Goal: Information Seeking & Learning: Learn about a topic

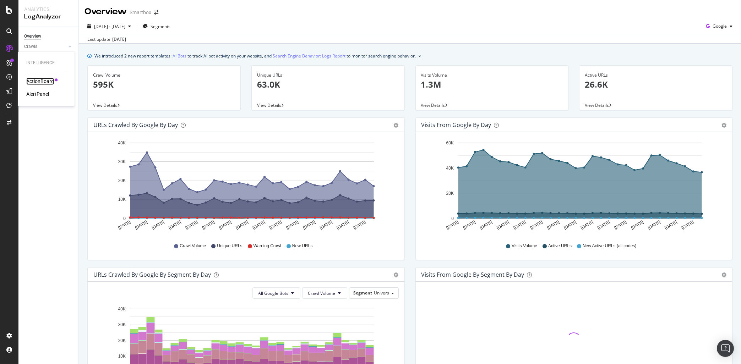
click at [50, 82] on div "ActionBoard" at bounding box center [40, 81] width 28 height 7
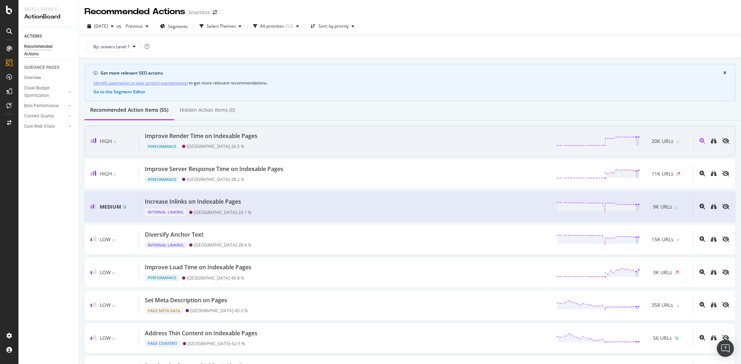
click at [203, 142] on div "Performance Switzerland - 26.5 %" at bounding box center [202, 145] width 115 height 10
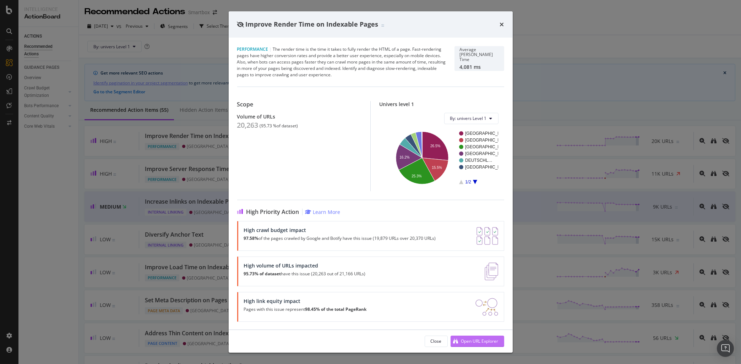
click at [487, 339] on div "Open URL Explorer" at bounding box center [479, 341] width 37 height 6
drag, startPoint x: 503, startPoint y: 22, endPoint x: 26, endPoint y: 46, distance: 477.1
click at [503, 22] on icon "times" at bounding box center [502, 25] width 4 height 6
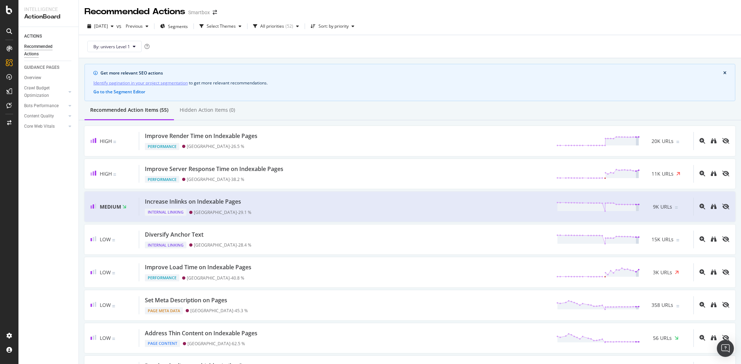
click at [10, 31] on icon at bounding box center [9, 31] width 6 height 6
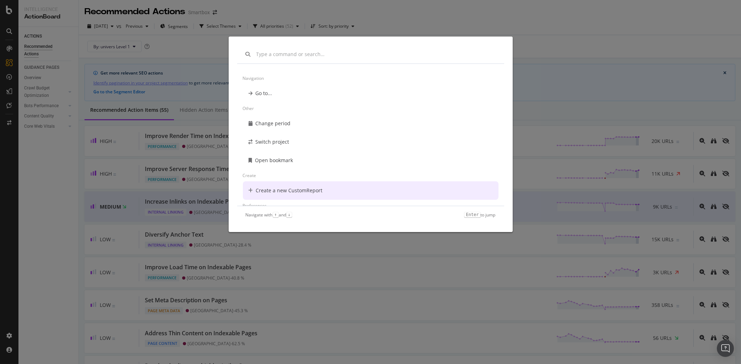
click at [34, 157] on div "Navigation Go to... Other Change period Switch project Open bookmark Create Cre…" at bounding box center [370, 182] width 741 height 364
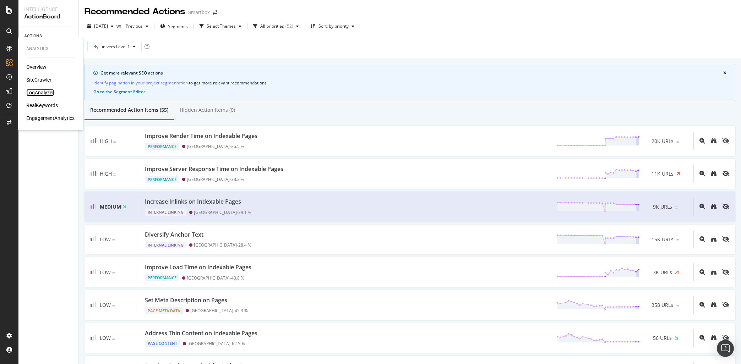
click at [42, 94] on div "LogAnalyzer" at bounding box center [40, 92] width 28 height 7
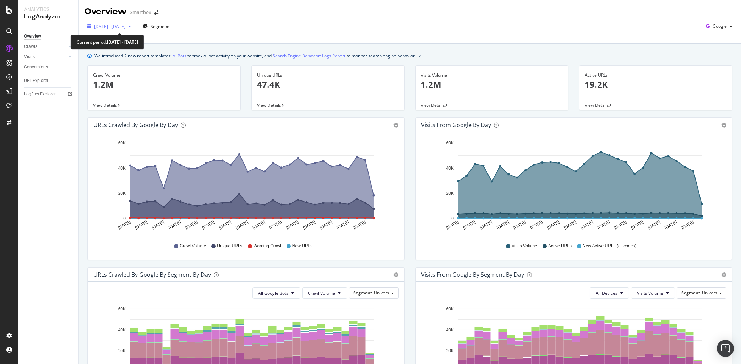
click at [125, 27] on span "2025 Aug. 16th - Sep. 14th" at bounding box center [109, 26] width 31 height 6
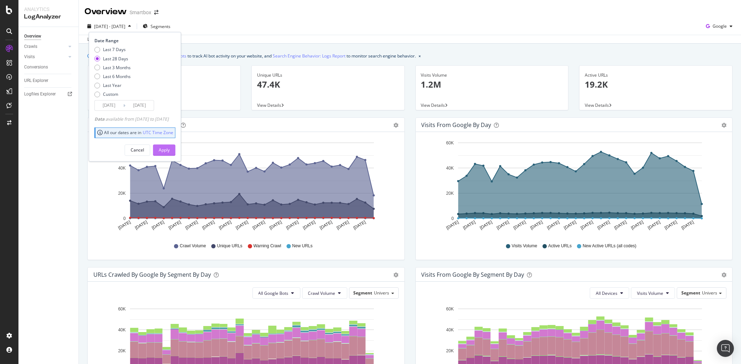
click at [170, 152] on div "Apply" at bounding box center [164, 150] width 11 height 6
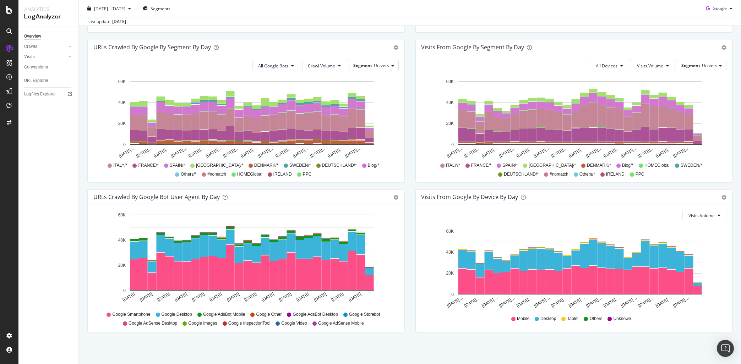
scroll to position [128, 0]
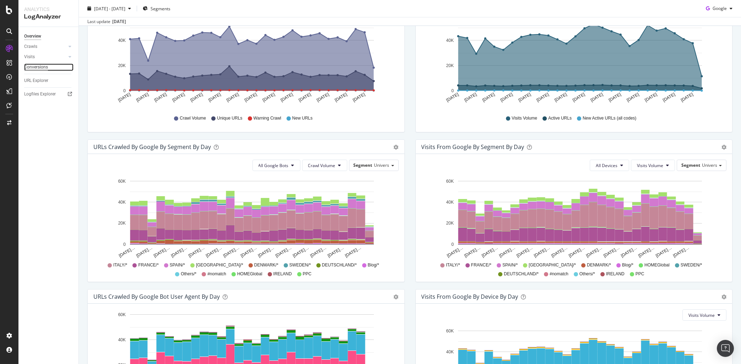
click at [40, 67] on div "Conversions" at bounding box center [36, 67] width 24 height 7
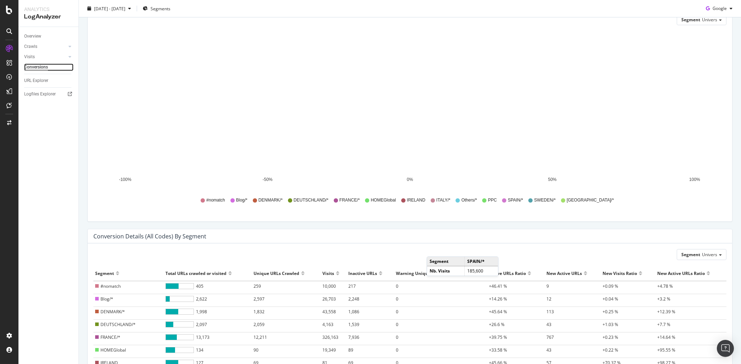
scroll to position [100, 0]
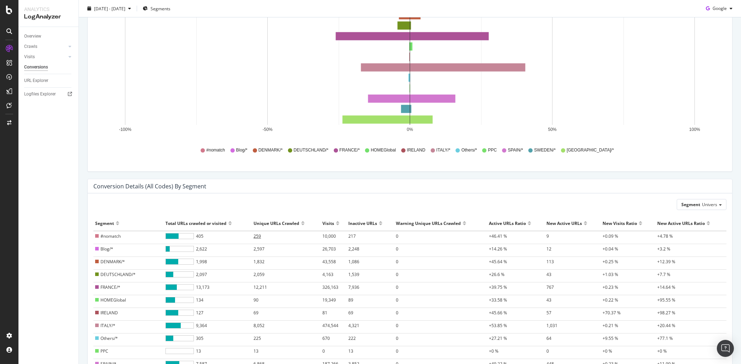
click at [254, 237] on span "259" at bounding box center [257, 236] width 7 height 6
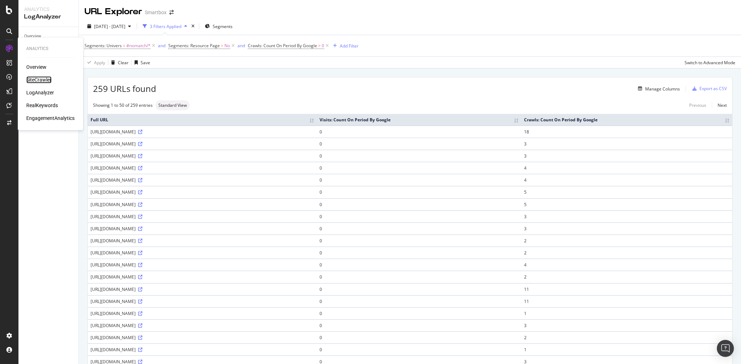
click at [41, 79] on div "SiteCrawler" at bounding box center [38, 79] width 25 height 7
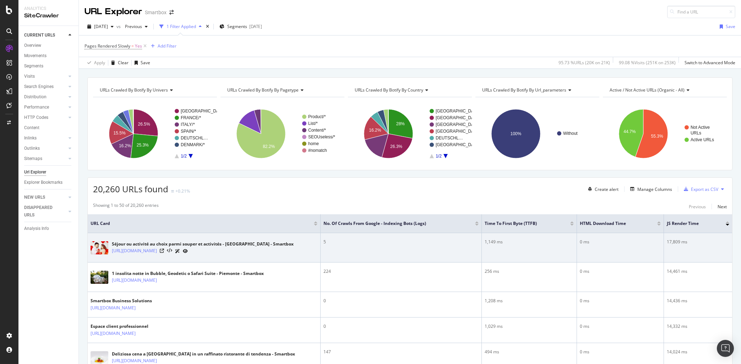
click at [290, 254] on div "[URL][DOMAIN_NAME]" at bounding box center [203, 250] width 182 height 7
click at [164, 253] on icon at bounding box center [162, 251] width 4 height 4
